Goal: Communication & Community: Answer question/provide support

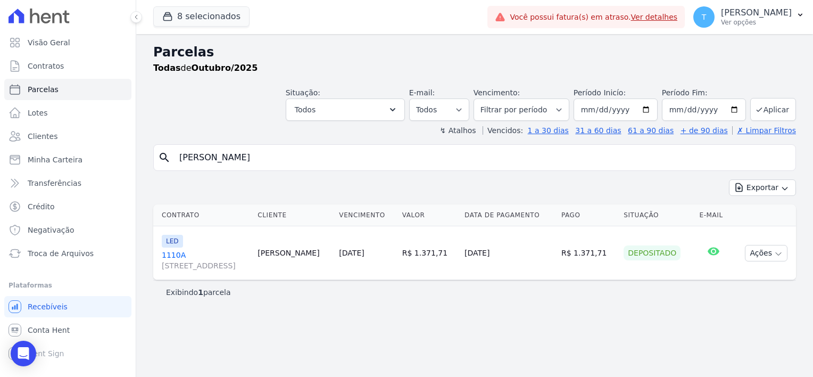
select select
click at [21, 356] on icon "Open Intercom Messenger" at bounding box center [24, 354] width 14 height 14
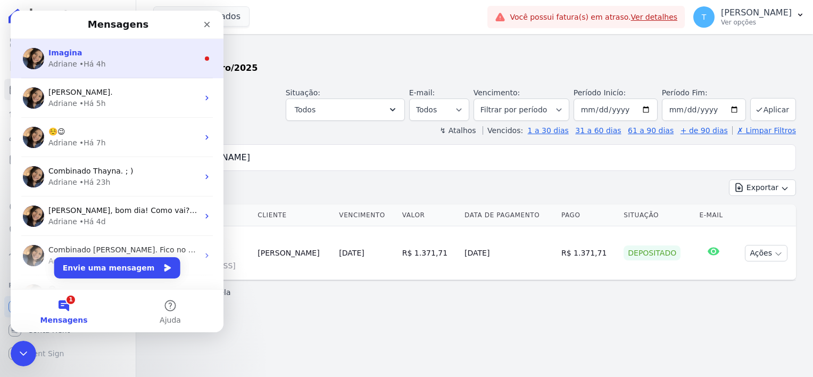
click at [94, 61] on div "• Há 4h" at bounding box center [92, 64] width 27 height 11
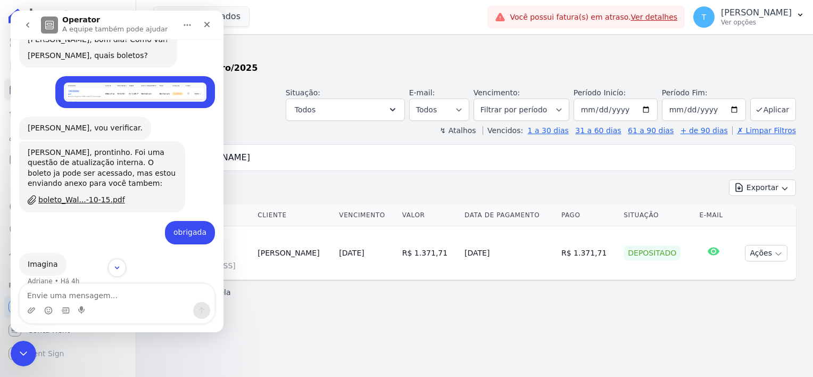
scroll to position [298, 0]
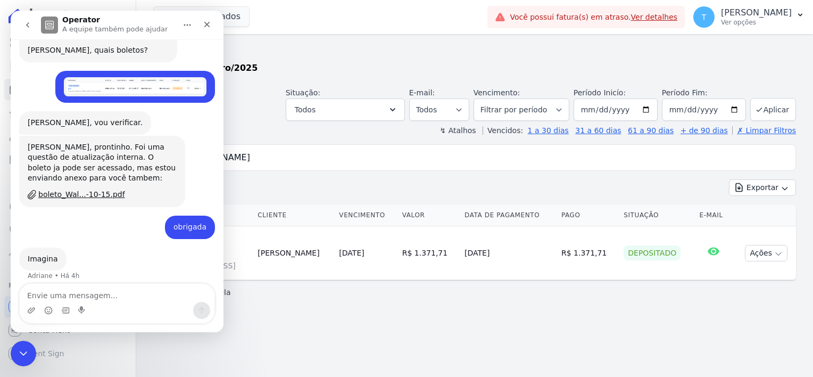
click at [24, 27] on icon "go back" at bounding box center [27, 25] width 9 height 9
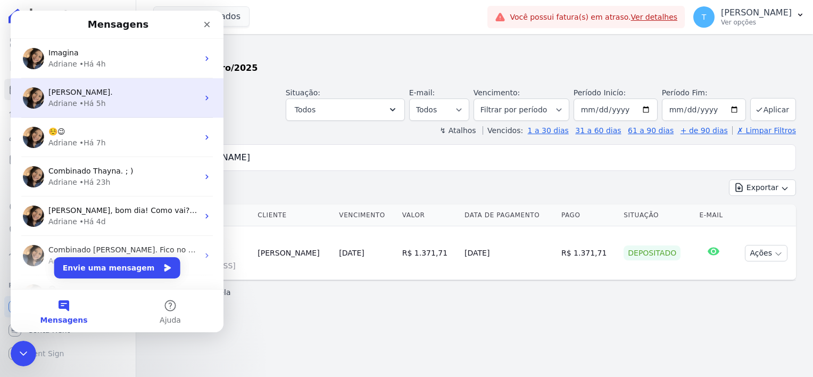
click at [74, 100] on div "Adriane • Há 5h" at bounding box center [123, 103] width 150 height 11
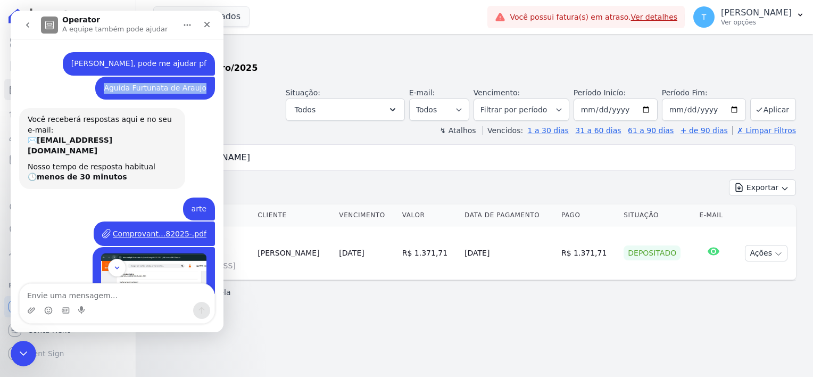
drag, startPoint x: 110, startPoint y: 86, endPoint x: 202, endPoint y: 94, distance: 92.4
click at [202, 94] on div "Aguida Furtunata de [PERSON_NAME] • Há 6h" at bounding box center [155, 88] width 120 height 23
copy div "Aguida Furtunata de Araujo"
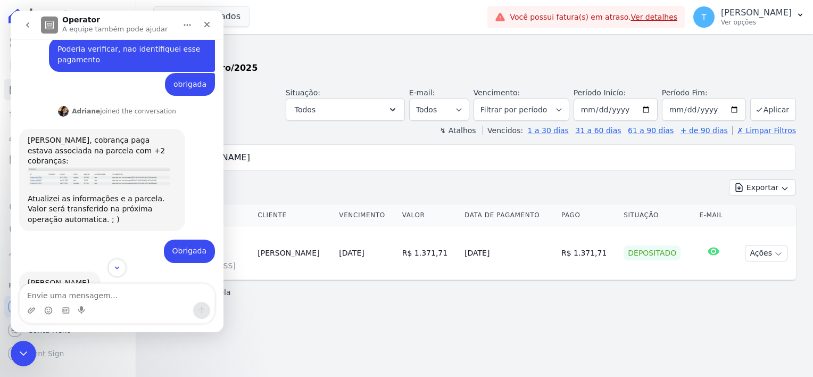
scroll to position [373, 0]
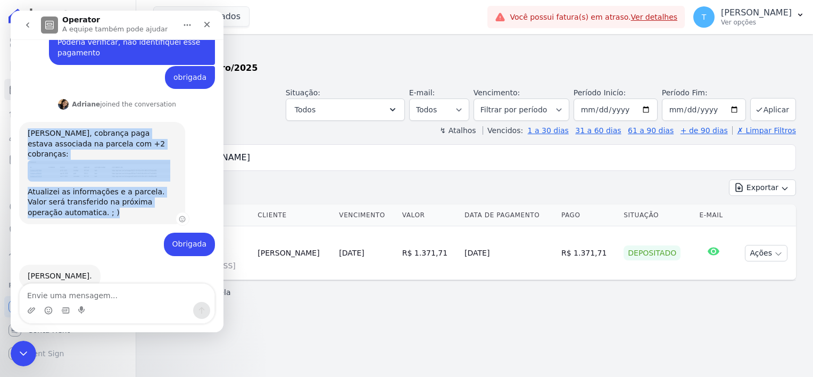
drag, startPoint x: 28, startPoint y: 121, endPoint x: 168, endPoint y: 192, distance: 157.1
click at [168, 192] on div "[PERSON_NAME], cobrança paga estava associada na parcela com +2 cobranças: Atua…" at bounding box center [102, 172] width 149 height 89
copy div "[PERSON_NAME], cobrança paga estava associada na parcela com +2 cobranças: Atua…"
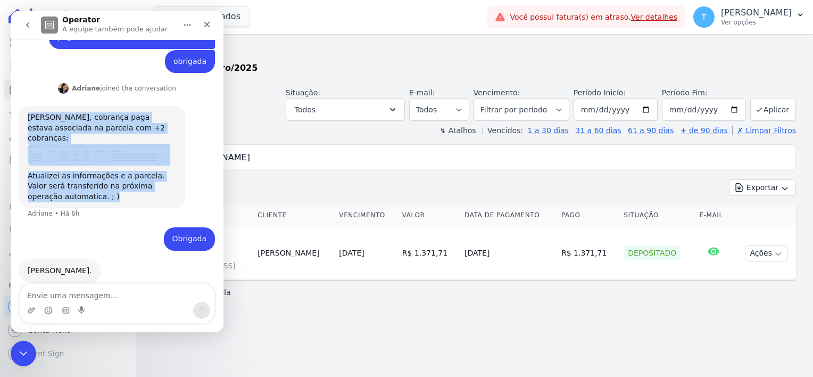
click at [125, 195] on div "[PERSON_NAME], cobrança paga estava associada na parcela com +2 cobranças: Atua…" at bounding box center [117, 166] width 196 height 121
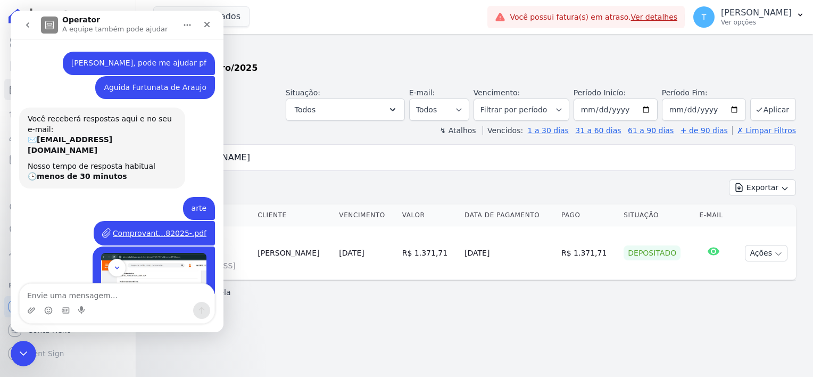
scroll to position [0, 0]
drag, startPoint x: 110, startPoint y: 85, endPoint x: 206, endPoint y: 92, distance: 96.1
click at [206, 92] on div "Aguida Furtunata de [PERSON_NAME] • Há 6h" at bounding box center [155, 88] width 120 height 23
copy div "Aguida Furtunata de Araujo"
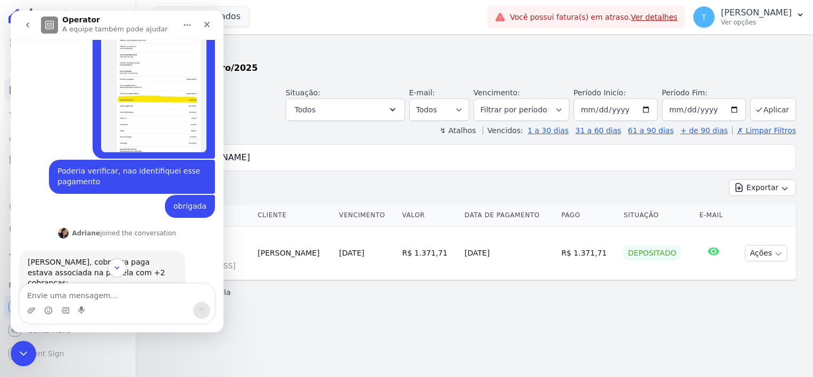
scroll to position [373, 0]
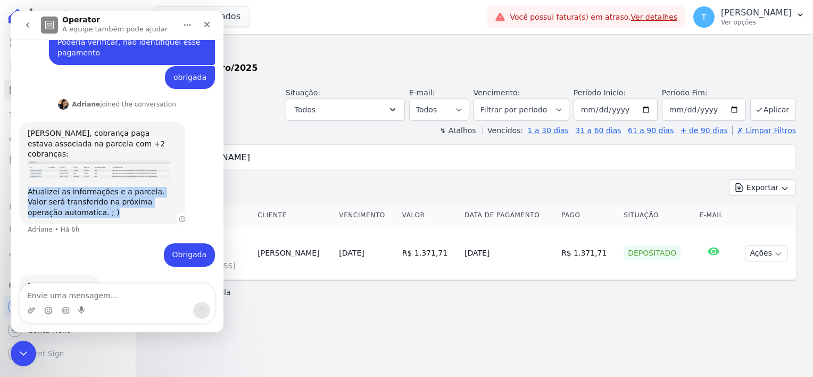
drag, startPoint x: 29, startPoint y: 171, endPoint x: 83, endPoint y: 194, distance: 57.9
click at [83, 194] on div "Atualizei as informações e a parcela. Valor será transferido na próxima operaçã…" at bounding box center [102, 202] width 149 height 31
copy div "Atualizei as informações e a parcela. Valor será transferido na próxima operaçã…"
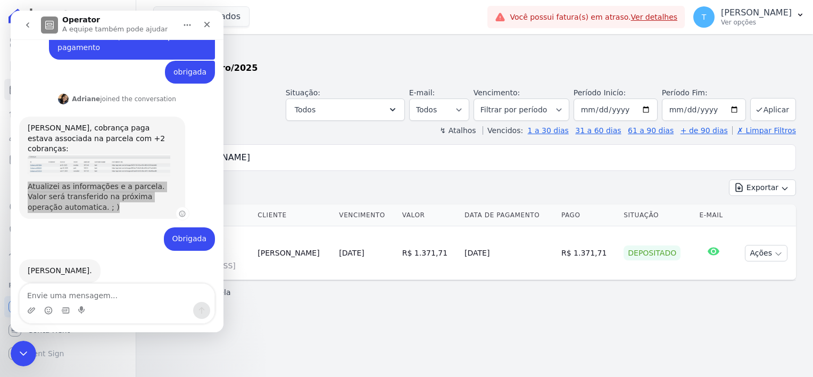
scroll to position [377, 0]
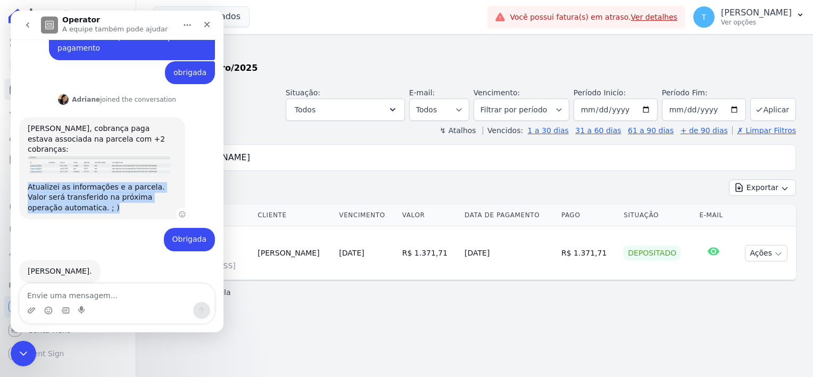
click at [87, 155] on img "Adriane diz…" at bounding box center [99, 166] width 143 height 22
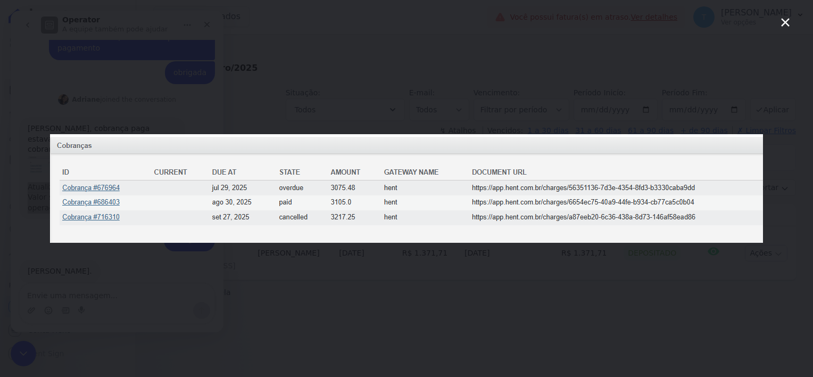
scroll to position [0, 0]
click at [783, 19] on icon "Fechar" at bounding box center [785, 22] width 13 height 13
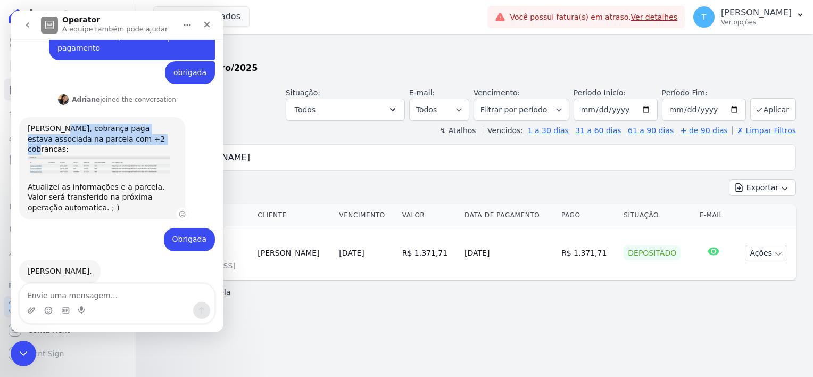
drag, startPoint x: 57, startPoint y: 117, endPoint x: 133, endPoint y: 128, distance: 76.3
click at [133, 128] on div "[PERSON_NAME], cobrança paga estava associada na parcela com +2 cobranças:" at bounding box center [102, 139] width 149 height 31
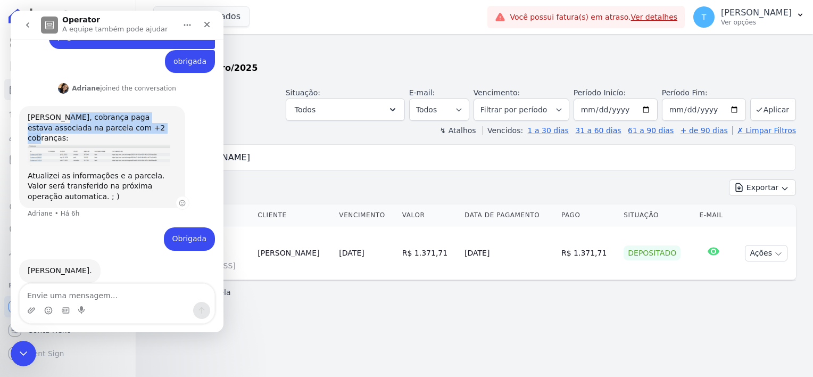
copy div "obrança paga estava associada na parcela com +2 cobranças:"
click at [29, 23] on icon "go back" at bounding box center [27, 25] width 9 height 9
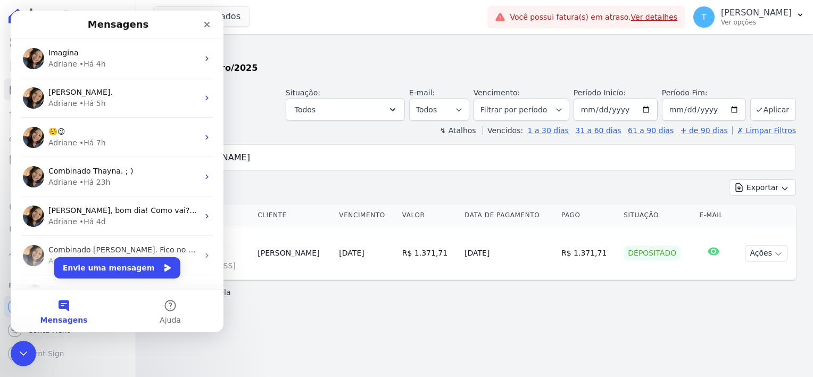
scroll to position [0, 0]
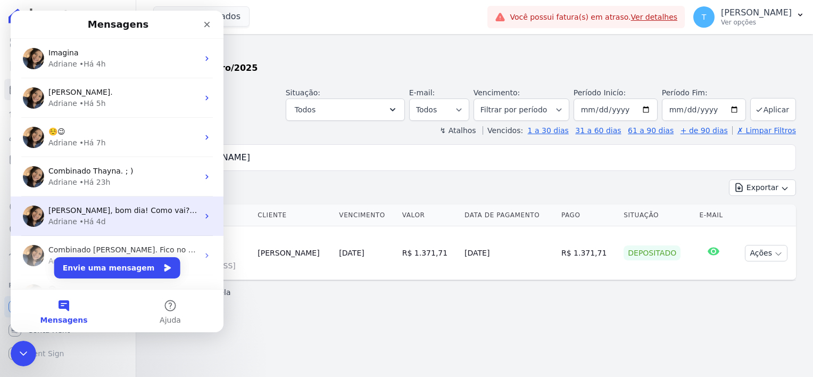
click at [151, 223] on div "Adriane • Há 4d" at bounding box center [123, 221] width 150 height 11
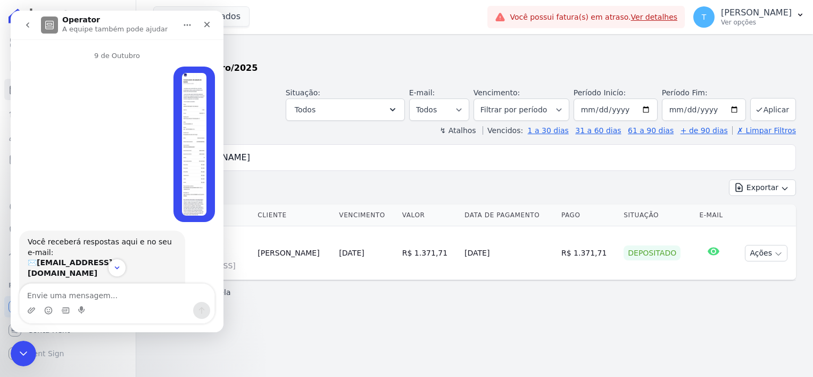
click at [28, 25] on icon "go back" at bounding box center [27, 25] width 9 height 9
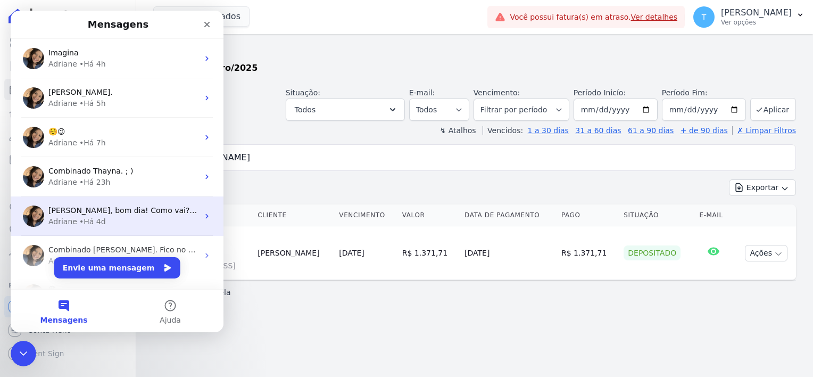
click at [96, 207] on span "[PERSON_NAME], bom dia! Como vai? [PERSON_NAME], esse é um comprovante de rejei…" at bounding box center [488, 210] width 881 height 9
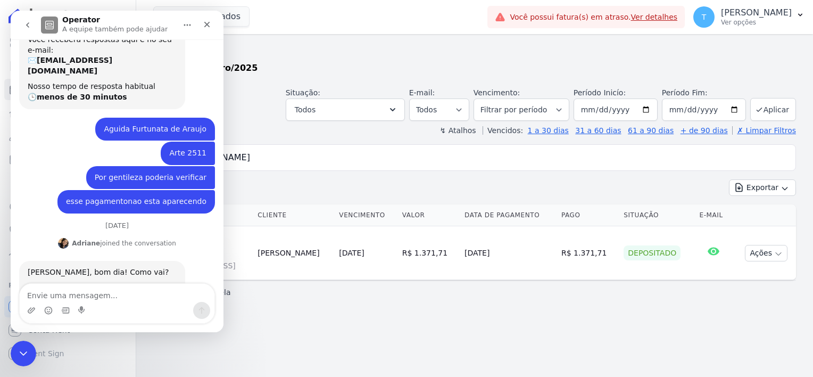
scroll to position [277, 0]
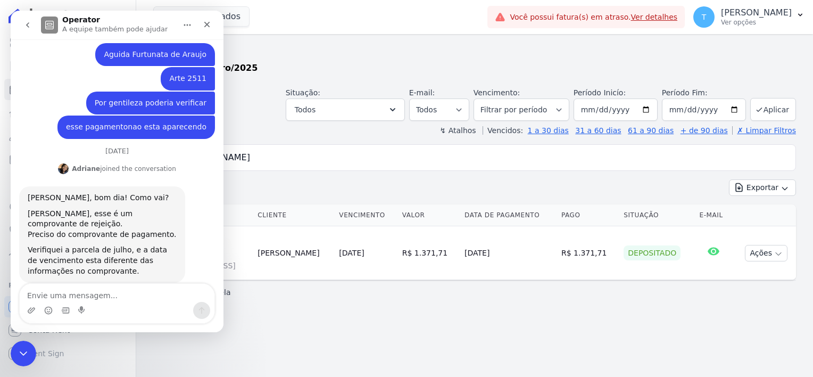
click at [28, 25] on icon "go back" at bounding box center [27, 25] width 9 height 9
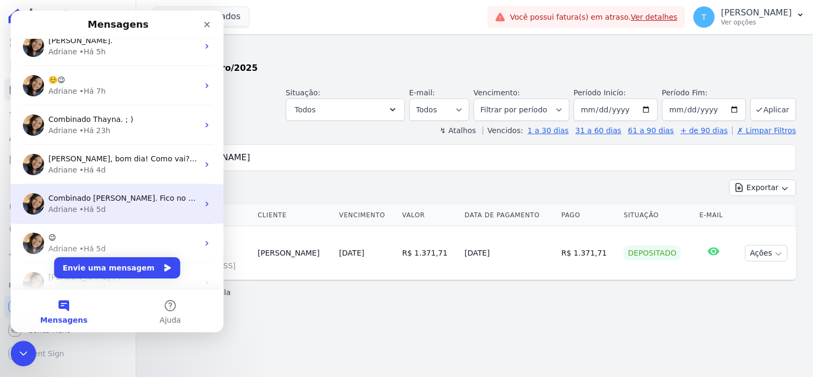
scroll to position [53, 0]
click at [88, 197] on span "Combinado [PERSON_NAME]. Fico no aguardo. ; )" at bounding box center [139, 196] width 183 height 9
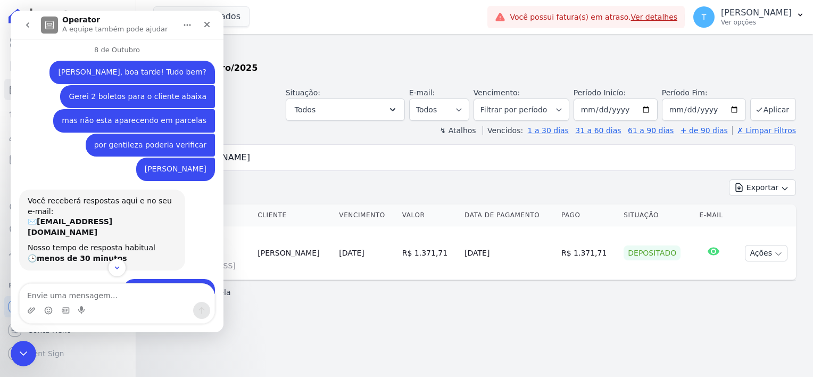
scroll to position [0, 0]
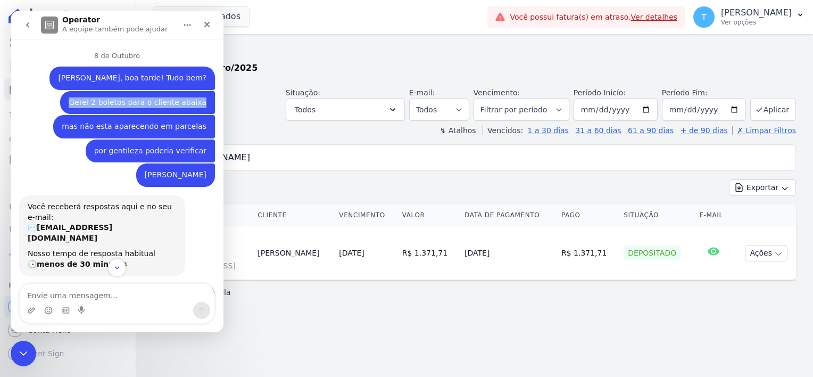
drag, startPoint x: 83, startPoint y: 102, endPoint x: 204, endPoint y: 107, distance: 121.5
click at [204, 107] on div "Gerei 2 boletos para o cliente abaixa [PERSON_NAME] • Há 6d" at bounding box center [137, 102] width 155 height 23
copy div "Gerei 2 boletos para o cliente abaixa"
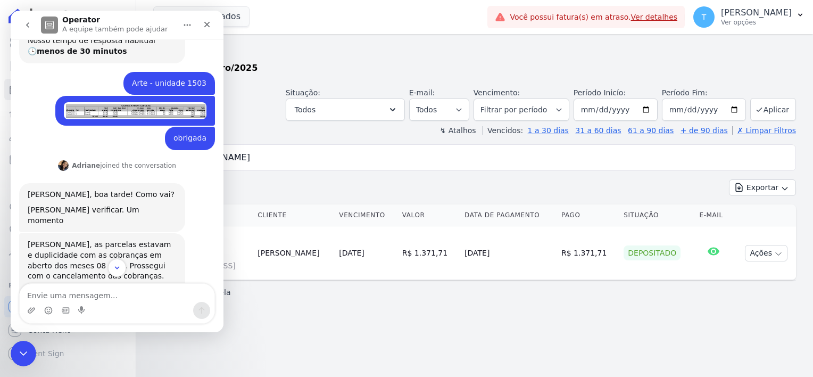
scroll to position [53, 0]
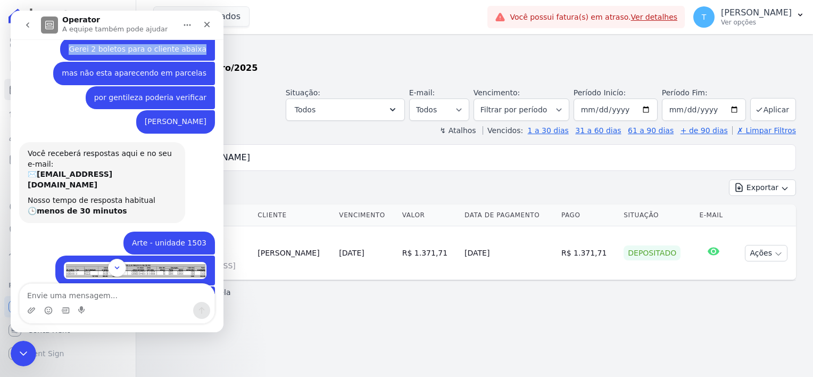
drag, startPoint x: 133, startPoint y: 121, endPoint x: 203, endPoint y: 126, distance: 69.9
click at [203, 126] on div "[PERSON_NAME] • Há 6d" at bounding box center [175, 121] width 79 height 23
copy div "[PERSON_NAME]"
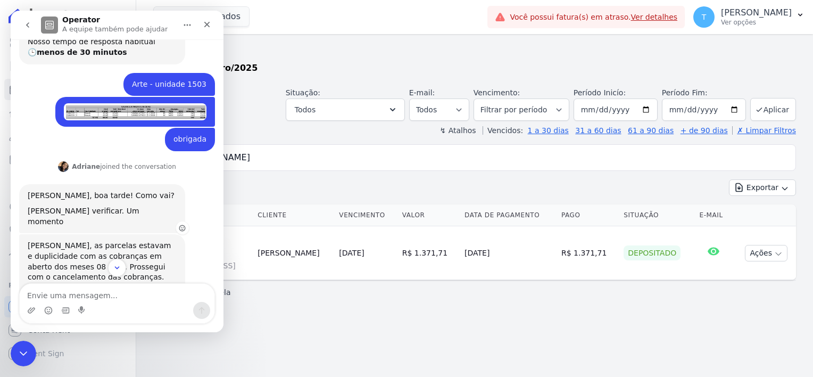
scroll to position [266, 0]
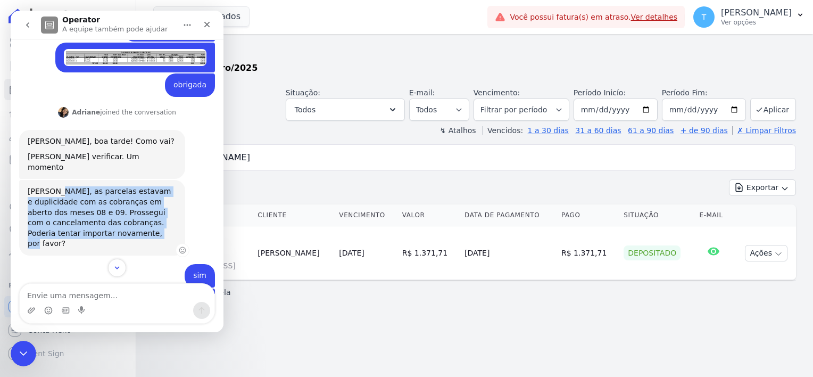
drag, startPoint x: 56, startPoint y: 168, endPoint x: 111, endPoint y: 213, distance: 71.2
click at [111, 213] on div "[PERSON_NAME], as parcelas estavam e duplicidade com as cobranças em aberto dos…" at bounding box center [102, 217] width 149 height 63
copy div "as parcelas estavam e duplicidade com as cobranças em aberto dos meses 08 e 09.…"
click at [23, 24] on icon "go back" at bounding box center [27, 25] width 9 height 9
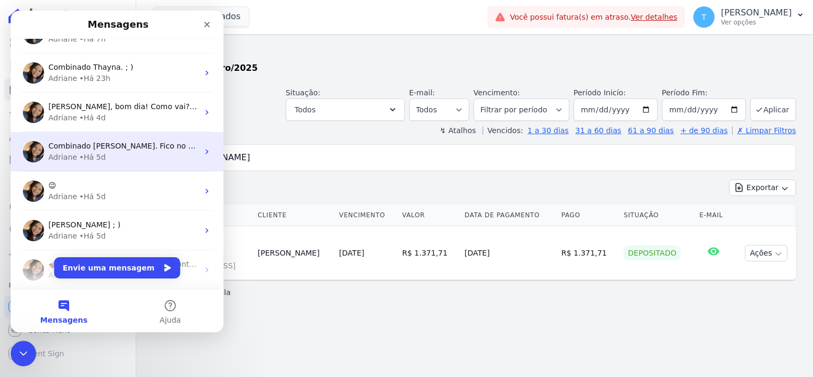
scroll to position [106, 0]
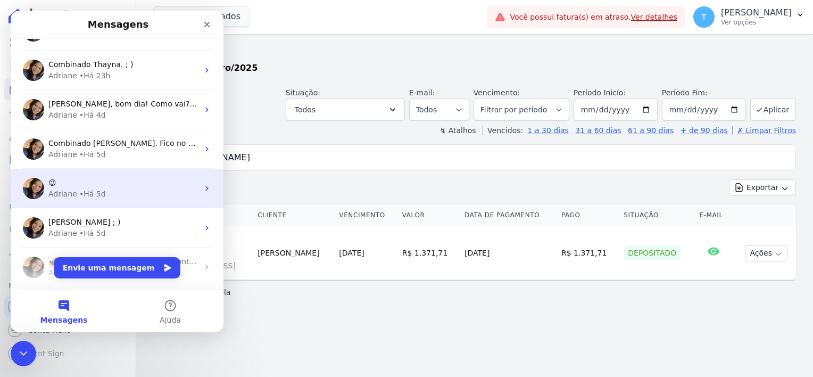
click at [116, 194] on div "Adriane • Há 5d" at bounding box center [123, 193] width 150 height 11
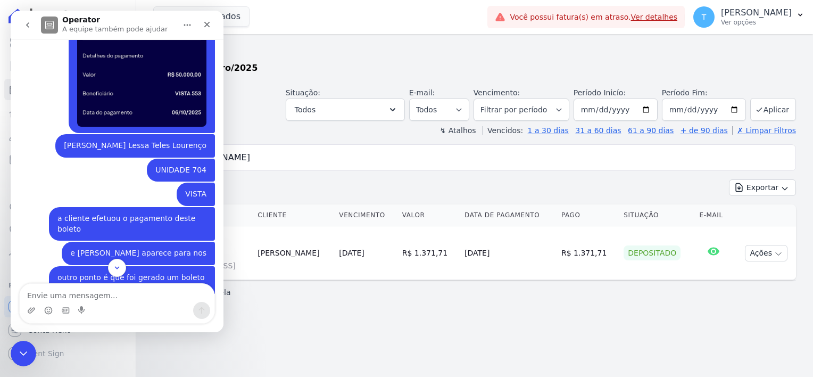
scroll to position [426, 0]
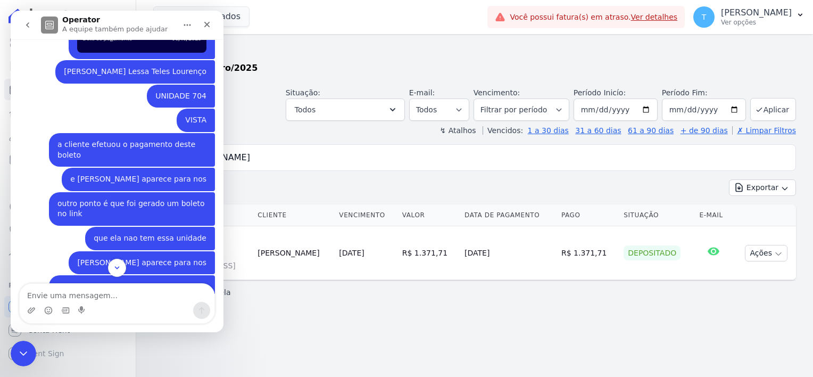
drag, startPoint x: 75, startPoint y: 61, endPoint x: 203, endPoint y: 63, distance: 128.3
click at [203, 63] on div "[PERSON_NAME] Lessa Teles Lourenço Thayna • Há 5d" at bounding box center [135, 71] width 160 height 23
copy div "[PERSON_NAME] Lessa Teles Lourenço"
drag, startPoint x: 183, startPoint y: 106, endPoint x: 210, endPoint y: 111, distance: 27.6
click at [210, 111] on div "[PERSON_NAME], boa tarde! [GEOGRAPHIC_DATA] • Há 5d Você receberá respostas aqu…" at bounding box center [117, 139] width 213 height 1051
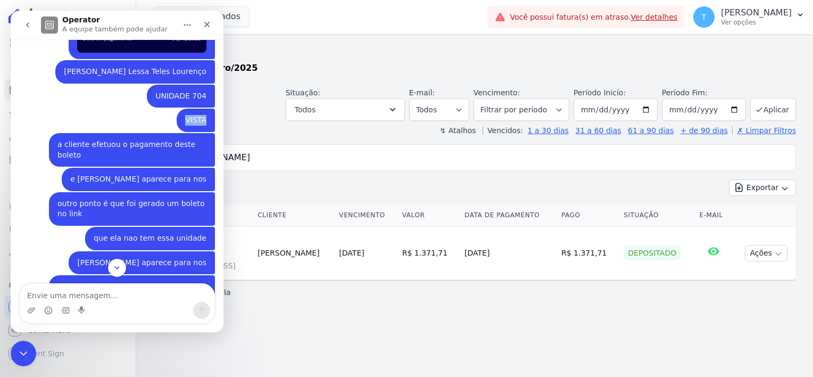
copy div "VISTA"
drag, startPoint x: 156, startPoint y: 83, endPoint x: 209, endPoint y: 87, distance: 52.8
click at [209, 87] on div "UNIDADE 704 Thayna • Há 5d" at bounding box center [181, 96] width 68 height 23
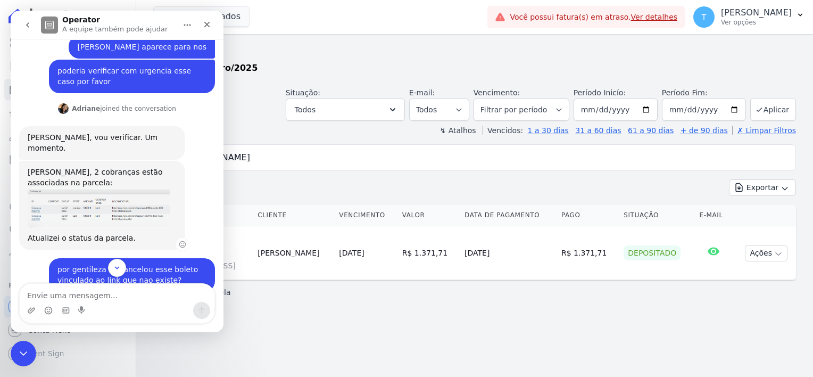
scroll to position [657, 0]
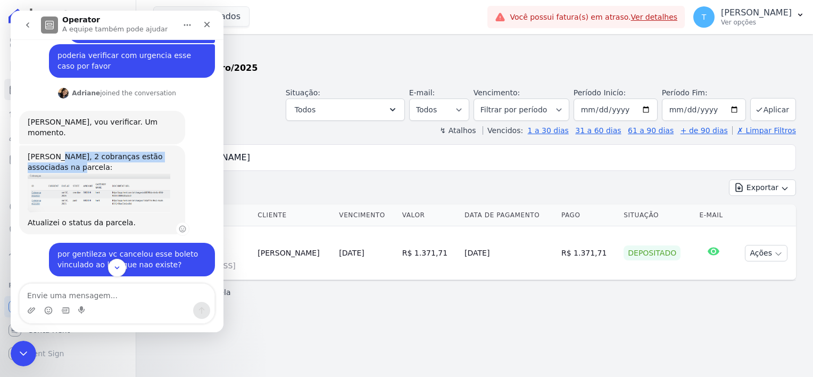
drag, startPoint x: 55, startPoint y: 123, endPoint x: 156, endPoint y: 136, distance: 102.0
click at [156, 152] on div "[PERSON_NAME], 2 cobranças estão associadas na parcela:" at bounding box center [102, 162] width 149 height 21
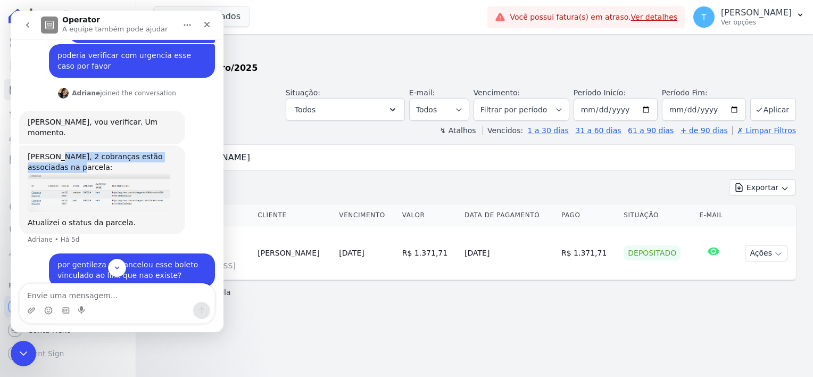
click at [32, 22] on button "go back" at bounding box center [28, 25] width 20 height 20
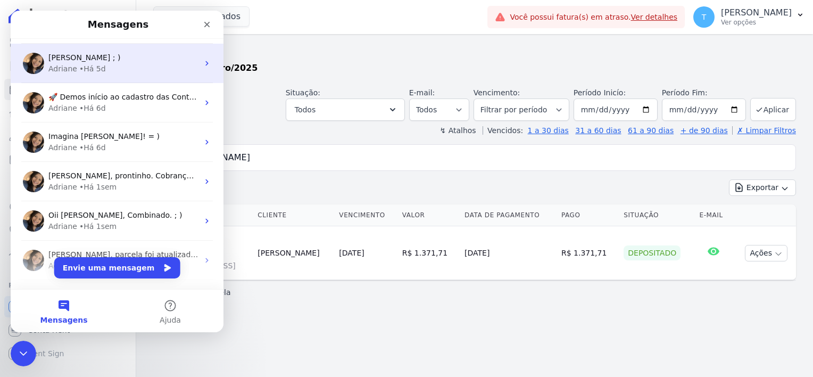
scroll to position [319, 0]
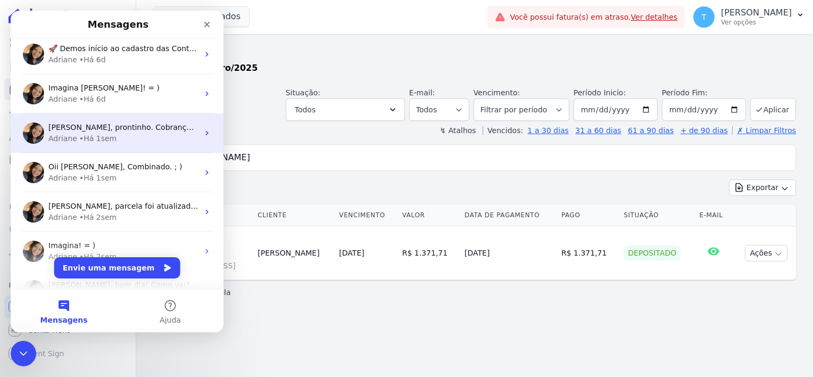
click at [95, 134] on div "• Há 1sem" at bounding box center [97, 138] width 37 height 11
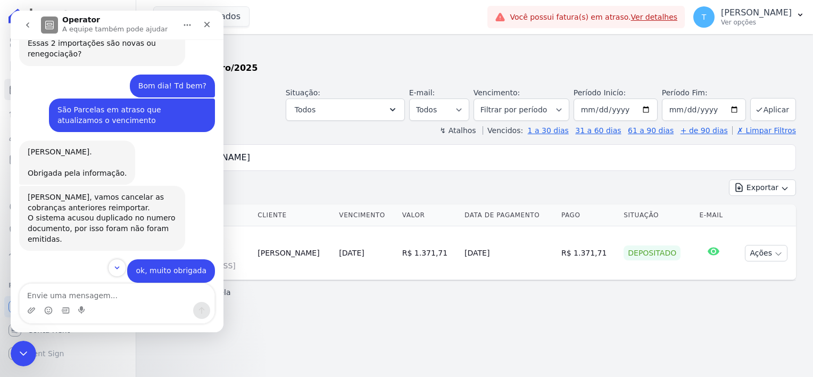
scroll to position [639, 0]
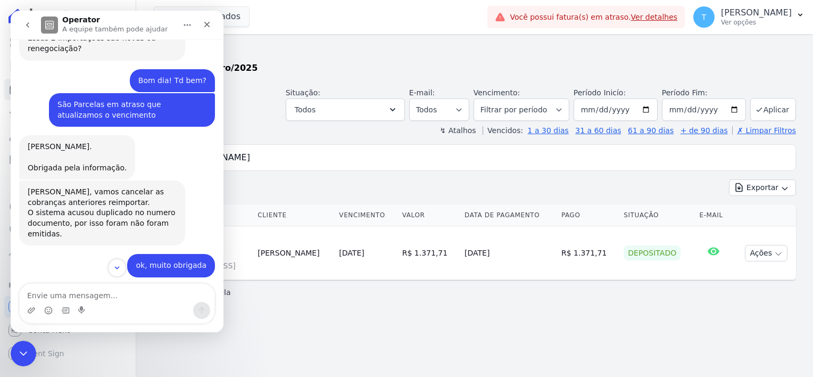
click at [26, 27] on icon "go back" at bounding box center [27, 25] width 9 height 9
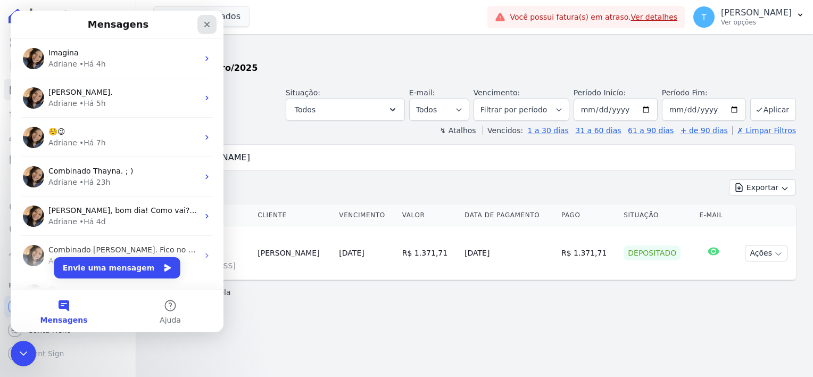
click at [205, 27] on icon "Fechar" at bounding box center [207, 24] width 9 height 9
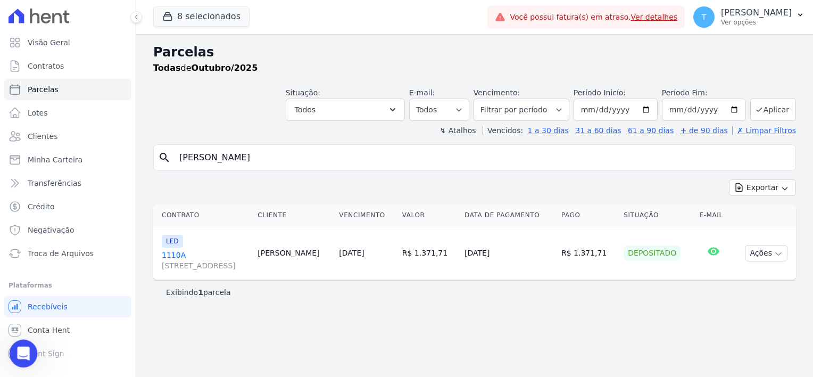
click at [25, 350] on icon "Abertura do Messenger da Intercom" at bounding box center [22, 352] width 18 height 18
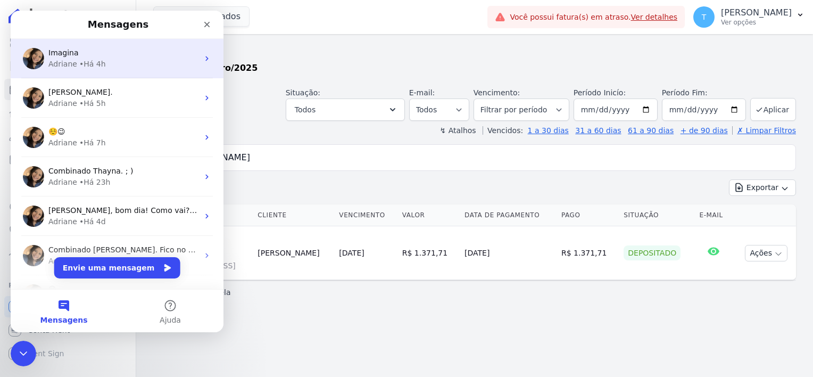
click at [98, 67] on div "• Há 4h" at bounding box center [92, 64] width 27 height 11
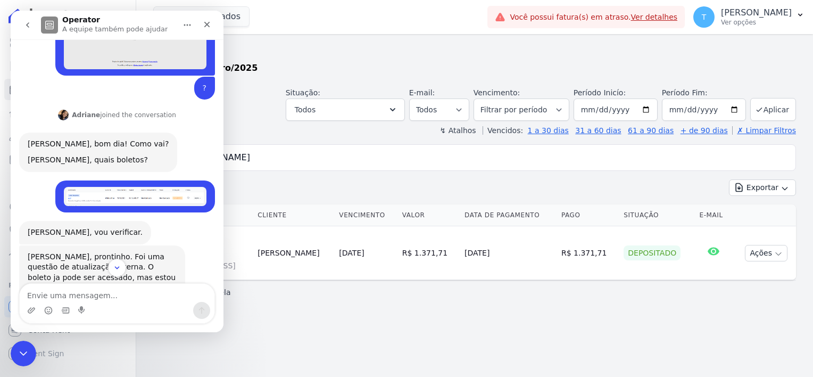
scroll to position [213, 0]
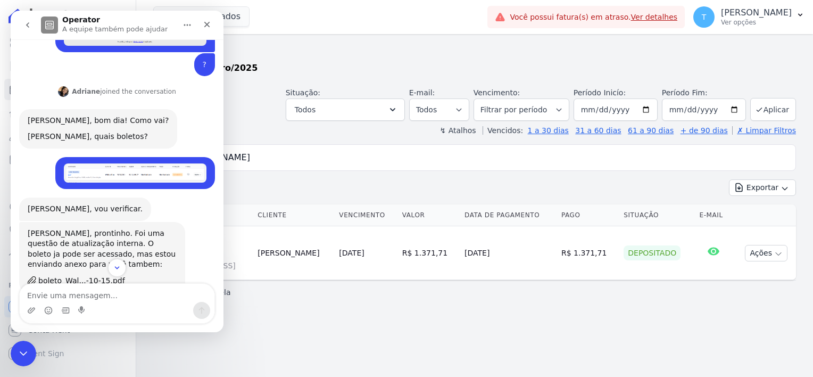
click at [26, 28] on icon "go back" at bounding box center [27, 25] width 9 height 9
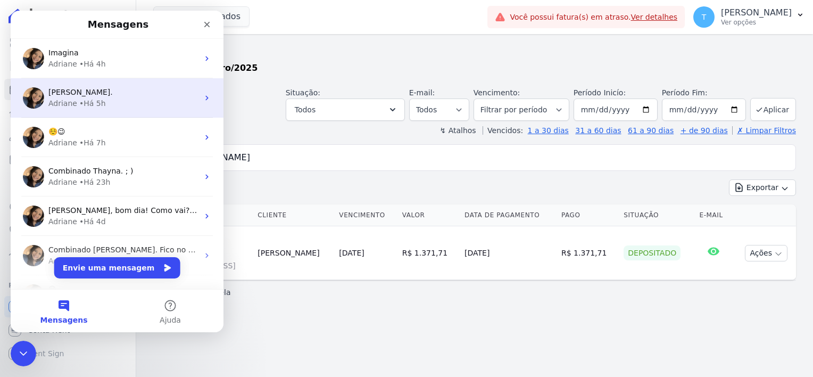
click at [81, 98] on div "• Há 5h" at bounding box center [92, 103] width 27 height 11
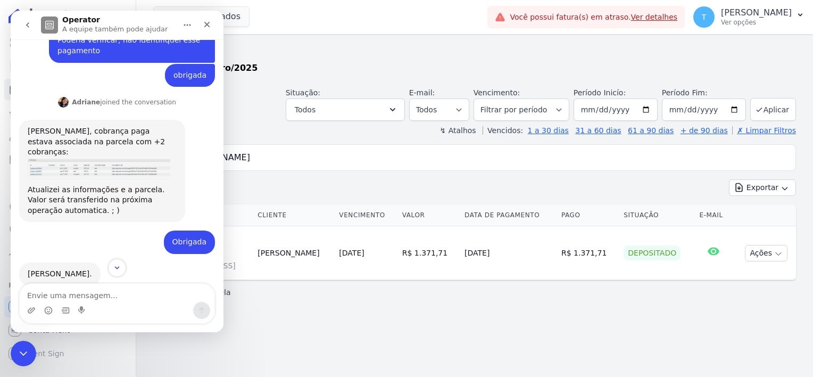
scroll to position [377, 0]
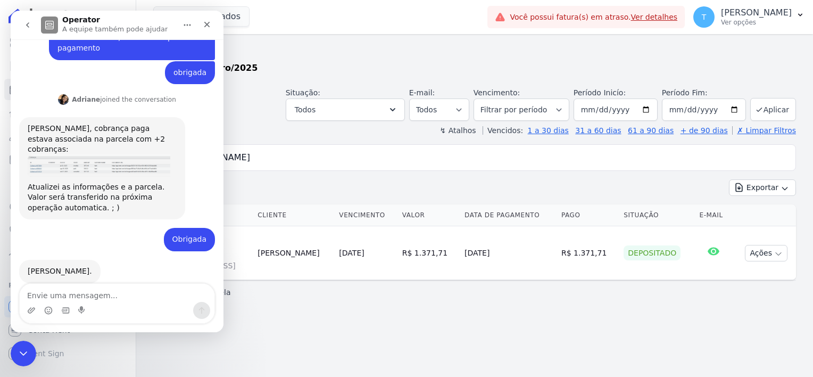
click at [30, 23] on icon "go back" at bounding box center [27, 25] width 9 height 9
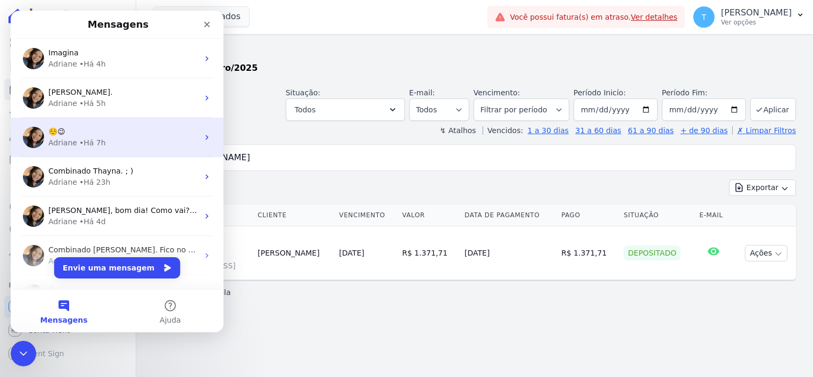
click at [122, 141] on div "Adriane • Há 7h" at bounding box center [123, 142] width 150 height 11
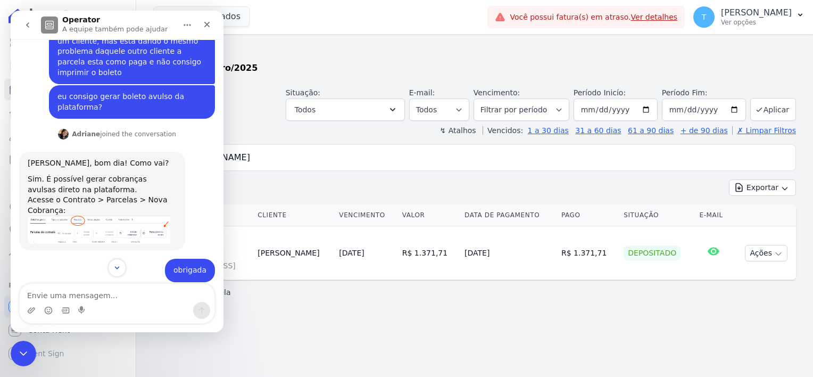
scroll to position [160, 0]
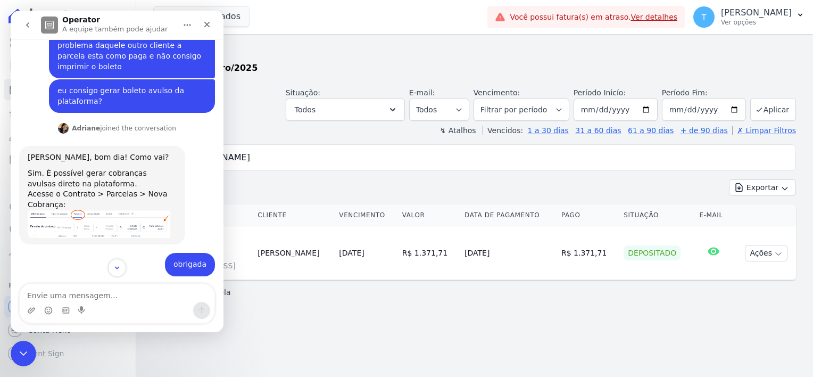
click at [24, 22] on icon "go back" at bounding box center [27, 25] width 9 height 9
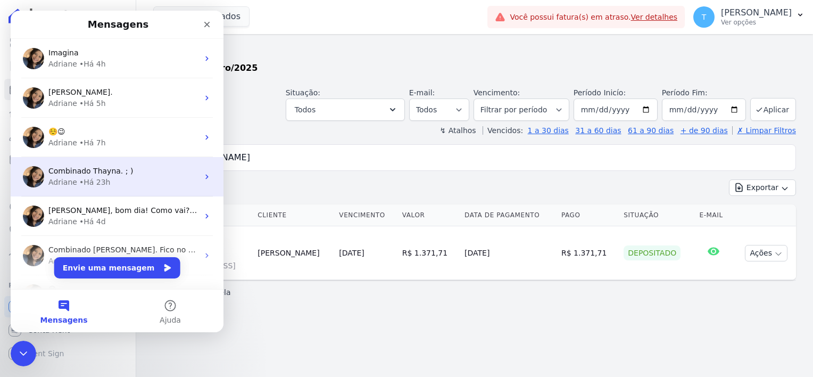
click at [79, 168] on span "Combinado Thayna. ; )" at bounding box center [90, 171] width 85 height 9
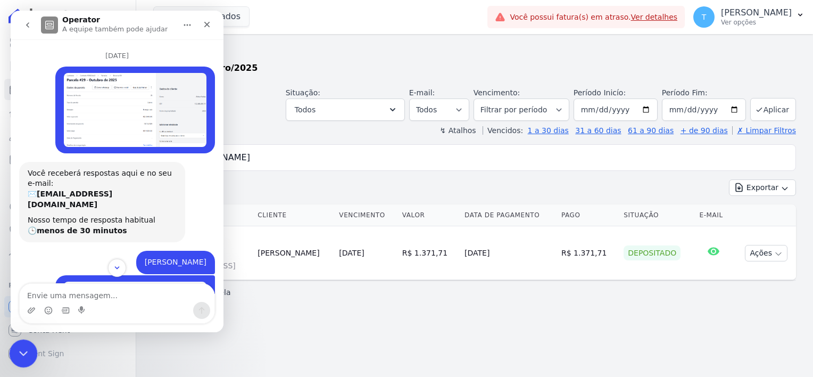
click at [21, 348] on icon "Encerramento do Messenger da Intercom" at bounding box center [21, 351] width 13 height 13
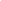
select select
